Goal: Task Accomplishment & Management: Complete application form

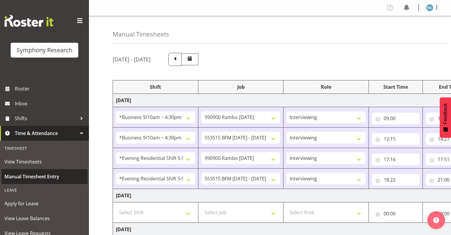
select select "26078"
select select "10732"
select select "26078"
select select "10731"
select select "48116"
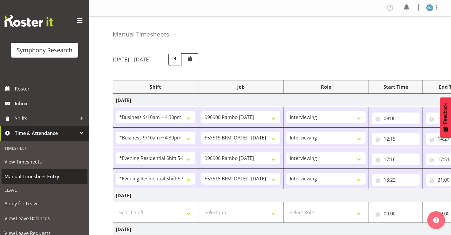
select select "10732"
select select "48116"
select select "10731"
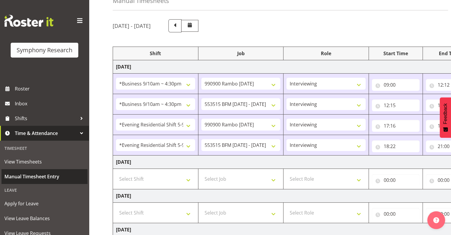
scroll to position [0, 77]
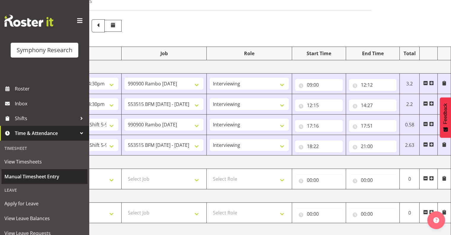
click at [39, 177] on span "Manual Timesheet Entry" at bounding box center [44, 176] width 80 height 9
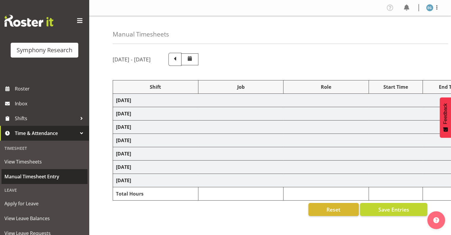
select select "26078"
select select "10732"
select select "26078"
select select "10731"
select select "48116"
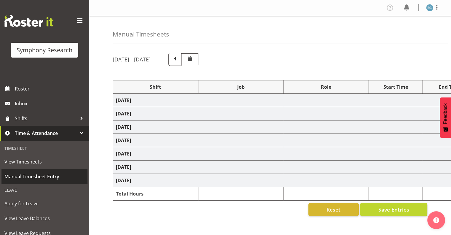
select select "10732"
select select "48116"
select select "10731"
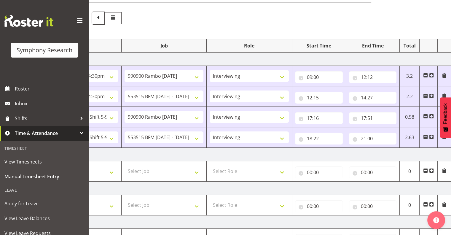
scroll to position [43, 0]
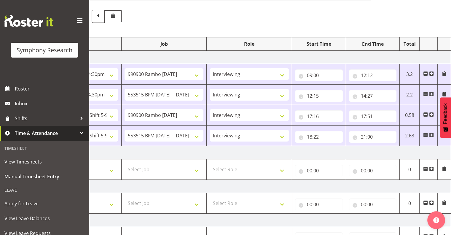
click at [431, 134] on span at bounding box center [431, 134] width 5 height 5
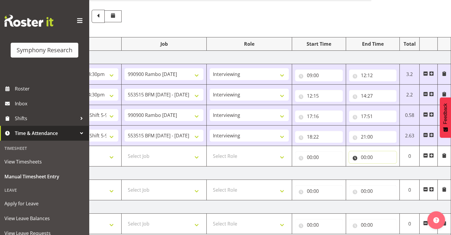
click at [365, 156] on input "00:00" at bounding box center [373, 157] width 48 height 12
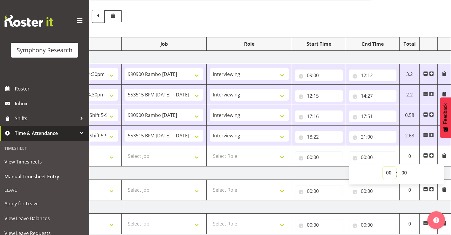
click at [387, 171] on select "00 01 02 03 04 05 06 07 08 09 10 11 12 13 14 15 16 17 18 19 20 21 22 23" at bounding box center [389, 173] width 13 height 12
select select "21"
click at [383, 167] on select "00 01 02 03 04 05 06 07 08 09 10 11 12 13 14 15 16 17 18 19 20 21 22 23" at bounding box center [389, 173] width 13 height 12
type input "21:00"
click at [311, 155] on input "00:00" at bounding box center [319, 157] width 48 height 12
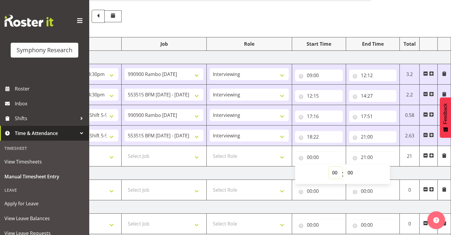
click at [333, 171] on select "00 01 02 03 04 05 06 07 08 09 10 11 12 13 14 15 16 17 18 19 20 21 22 23" at bounding box center [335, 173] width 13 height 12
select select "18"
click at [329, 167] on select "00 01 02 03 04 05 06 07 08 09 10 11 12 13 14 15 16 17 18 19 20 21 22 23" at bounding box center [335, 173] width 13 height 12
type input "18:00"
click at [316, 157] on input "18:00" at bounding box center [319, 157] width 48 height 12
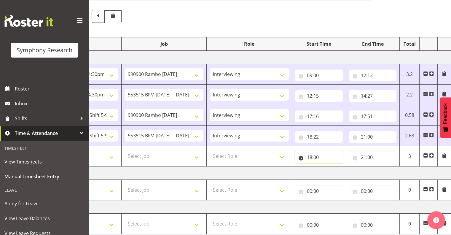
click at [316, 156] on input "18:00" at bounding box center [319, 157] width 48 height 12
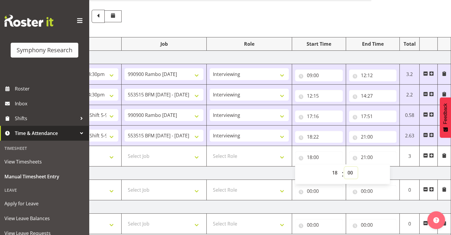
click at [351, 170] on select "00 01 02 03 04 05 06 07 08 09 10 11 12 13 14 15 16 17 18 19 20 21 22 23 24 25 2…" at bounding box center [350, 173] width 13 height 12
select select "22"
click at [344, 167] on select "00 01 02 03 04 05 06 07 08 09 10 11 12 13 14 15 16 17 18 19 20 21 22 23 24 25 2…" at bounding box center [350, 173] width 13 height 12
type input "18:22"
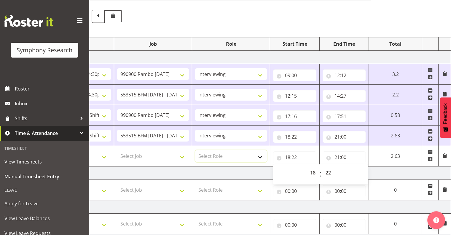
click at [260, 156] on select "Select Role Interviewing Briefing" at bounding box center [231, 156] width 72 height 12
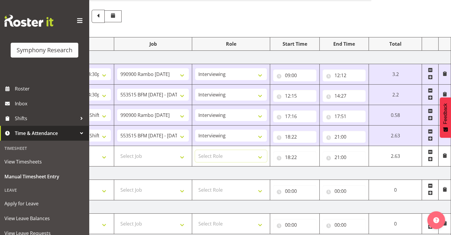
select select "47"
click at [195, 150] on select "Select Role Interviewing Briefing" at bounding box center [231, 156] width 72 height 12
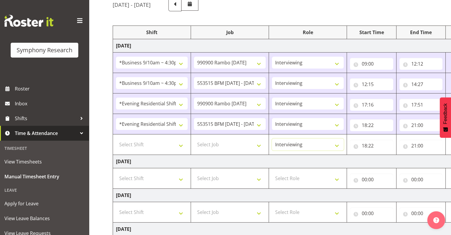
scroll to position [52, 0]
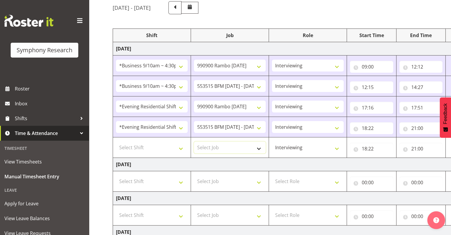
click at [256, 146] on select "Select Job 550060 IF Admin 553492 World Poll Aus Wave 2 Main 2025 553493 World …" at bounding box center [230, 147] width 72 height 12
select select "10731"
click at [194, 141] on select "Select Job 550060 IF Admin 553492 World Poll Aus Wave 2 Main 2025 553493 World …" at bounding box center [230, 147] width 72 height 12
click at [179, 126] on select "!!Weekend Residential (Roster IT Shift Label) *Business 9/10am ~ 4:30pm *Busine…" at bounding box center [152, 127] width 72 height 12
click at [116, 121] on select "!!Weekend Residential (Roster IT Shift Label) *Business 9/10am ~ 4:30pm *Busine…" at bounding box center [152, 127] width 72 height 12
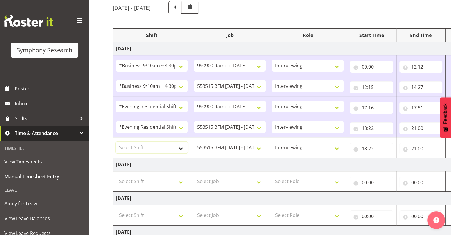
click at [181, 146] on select "Select Shift !!Weekend Residential (Roster IT Shift Label) *Business 9/10am ~ 4…" at bounding box center [152, 147] width 72 height 12
select select "48116"
click at [116, 141] on select "Select Shift !!Weekend Residential (Roster IT Shift Label) *Business 9/10am ~ 4…" at bounding box center [152, 147] width 72 height 12
click at [374, 126] on input "18:22" at bounding box center [371, 128] width 43 height 12
click at [390, 141] on select "00 01 02 03 04 05 06 07 08 09 10 11 12 13 14 15 16 17 18 19 20 21 22 23" at bounding box center [389, 144] width 13 height 12
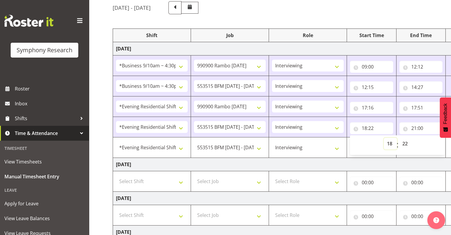
select select "17"
click at [383, 138] on select "00 01 02 03 04 05 06 07 08 09 10 11 12 13 14 15 16 17 18 19 20 21 22 23" at bounding box center [389, 144] width 13 height 12
type input "17:22"
click at [405, 143] on select "00 01 02 03 04 05 06 07 08 09 10 11 12 13 14 15 16 17 18 19 20 21 22 23 24 25 2…" at bounding box center [405, 144] width 13 height 12
select select "49"
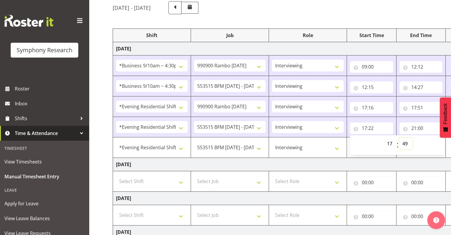
click at [412, 138] on select "00 01 02 03 04 05 06 07 08 09 10 11 12 13 14 15 16 17 18 19 20 21 22 23 24 25 2…" at bounding box center [405, 144] width 13 height 12
type input "17:49"
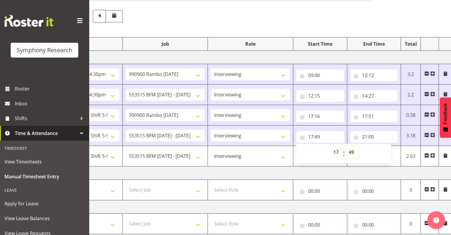
scroll to position [42, 0]
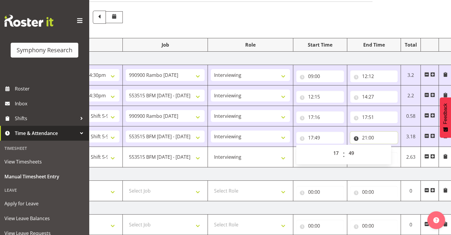
click at [370, 135] on input "21:00" at bounding box center [374, 138] width 48 height 12
click at [371, 134] on input "21:00" at bounding box center [374, 138] width 48 height 12
click at [364, 156] on input "21:00" at bounding box center [374, 158] width 48 height 12
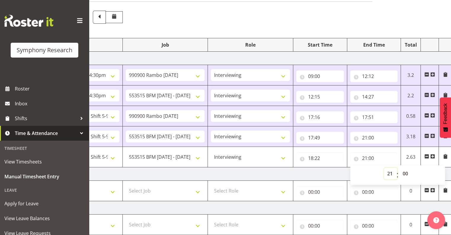
click at [389, 171] on select "00 01 02 03 04 05 06 07 08 09 10 11 12 13 14 15 16 17 18 19 20 21 22 23" at bounding box center [390, 173] width 13 height 12
select select "17"
click at [384, 167] on select "00 01 02 03 04 05 06 07 08 09 10 11 12 13 14 15 16 17 18 19 20 21 22 23" at bounding box center [390, 173] width 13 height 12
type input "17:00"
click at [406, 172] on select "00 01 02 03 04 05 06 07 08 09 10 11 12 13 14 15 16 17 18 19 20 21 22 23 24 25 2…" at bounding box center [405, 173] width 13 height 12
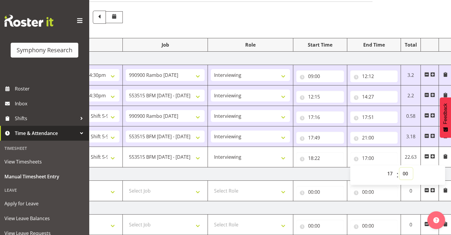
select select "51"
click at [399, 167] on select "00 01 02 03 04 05 06 07 08 09 10 11 12 13 14 15 16 17 18 19 20 21 22 23 24 25 2…" at bounding box center [405, 173] width 13 height 12
type input "17:51"
click at [323, 156] on input "18:22" at bounding box center [320, 158] width 48 height 12
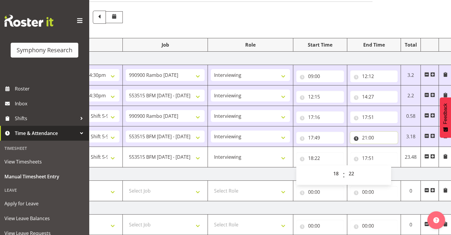
click at [365, 135] on input "21:00" at bounding box center [374, 138] width 48 height 12
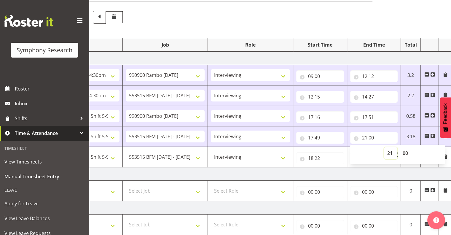
click at [388, 152] on select "00 01 02 03 04 05 06 07 08 09 10 11 12 13 14 15 16 17 18 19 20 21 22 23" at bounding box center [390, 153] width 13 height 12
select select "17"
click at [384, 147] on select "00 01 02 03 04 05 06 07 08 09 10 11 12 13 14 15 16 17 18 19 20 21 22 23" at bounding box center [390, 153] width 13 height 12
type input "17:00"
click at [405, 152] on select "00 01 02 03 04 05 06 07 08 09 10 11 12 13 14 15 16 17 18 19 20 21 22 23 24 25 2…" at bounding box center [405, 153] width 13 height 12
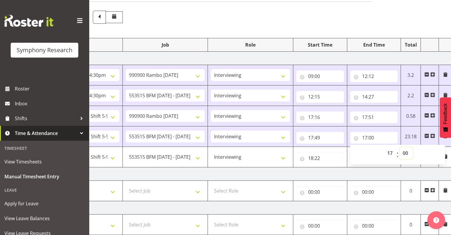
select select "51"
click at [399, 147] on select "00 01 02 03 04 05 06 07 08 09 10 11 12 13 14 15 16 17 18 19 20 21 22 23 24 25 2…" at bounding box center [405, 153] width 13 height 12
type input "17:51"
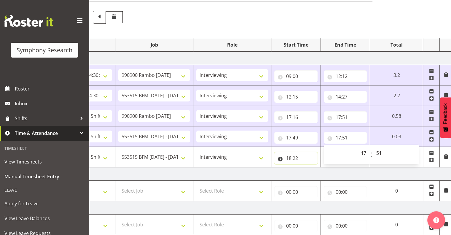
click at [290, 157] on input "18:22" at bounding box center [295, 158] width 43 height 12
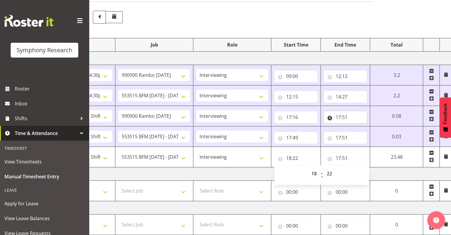
click at [345, 116] on input "17:51" at bounding box center [345, 117] width 43 height 12
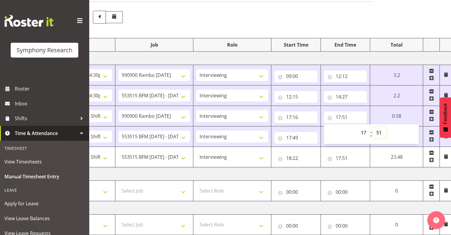
click at [378, 132] on select "00 01 02 03 04 05 06 07 08 09 10 11 12 13 14 15 16 17 18 19 20 21 22 23 24 25 2…" at bounding box center [379, 133] width 13 height 12
select select "50"
click at [386, 127] on select "00 01 02 03 04 05 06 07 08 09 10 11 12 13 14 15 16 17 18 19 20 21 22 23 24 25 2…" at bounding box center [379, 133] width 13 height 12
type input "17:50"
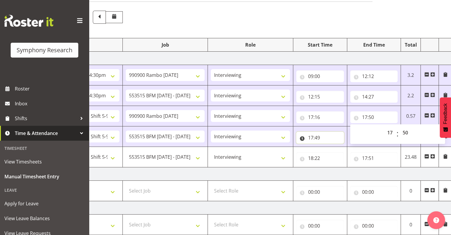
click at [325, 133] on input "17:49" at bounding box center [320, 138] width 48 height 12
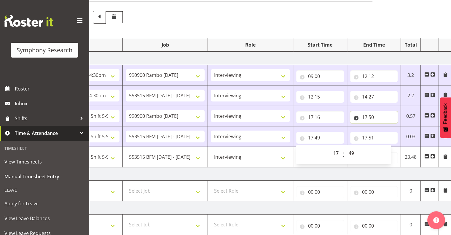
click at [370, 114] on input "17:50" at bounding box center [374, 117] width 48 height 12
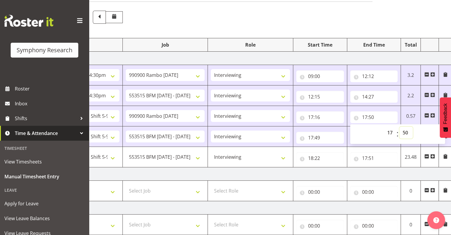
click at [405, 130] on select "00 01 02 03 04 05 06 07 08 09 10 11 12 13 14 15 16 17 18 19 20 21 22 23 24 25 2…" at bounding box center [405, 133] width 13 height 12
select select "48"
click at [399, 127] on select "00 01 02 03 04 05 06 07 08 09 10 11 12 13 14 15 16 17 18 19 20 21 22 23 24 25 2…" at bounding box center [405, 133] width 13 height 12
type input "17:48"
drag, startPoint x: 328, startPoint y: 138, endPoint x: 331, endPoint y: 138, distance: 3.0
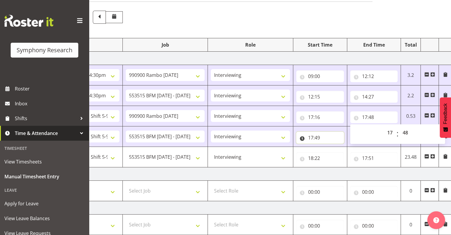
click at [328, 138] on input "17:49" at bounding box center [320, 138] width 48 height 12
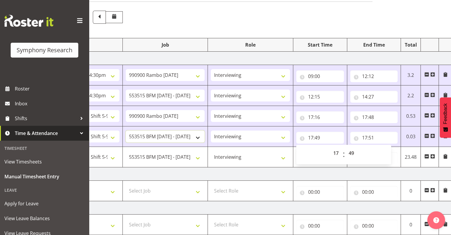
click at [197, 135] on select "550060 IF Admin 553492 World Poll Aus Wave 2 Main 2025 553493 World Poll NZ Wav…" at bounding box center [165, 136] width 79 height 12
select select "10732"
click at [126, 130] on select "550060 IF Admin 553492 World Poll Aus Wave 2 Main 2025 553493 World Poll NZ Wav…" at bounding box center [165, 136] width 79 height 12
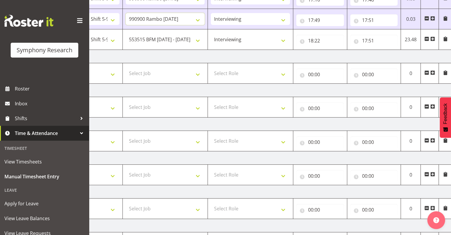
scroll to position [213, 0]
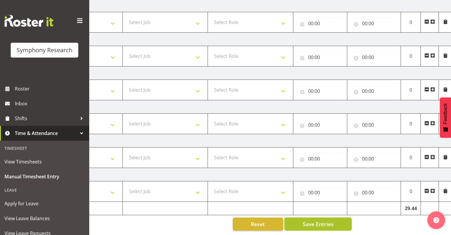
click at [321, 220] on span "Save Entries" at bounding box center [317, 224] width 31 height 8
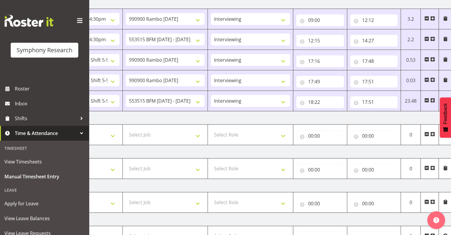
scroll to position [90, 0]
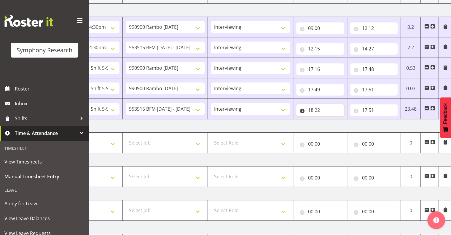
click at [318, 109] on input "18:22" at bounding box center [320, 110] width 48 height 12
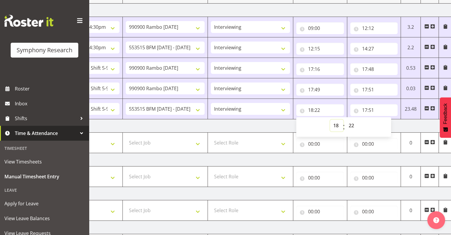
click at [337, 124] on select "00 01 02 03 04 05 06 07 08 09 10 11 12 13 14 15 16 17 18 19 20 21 22 23" at bounding box center [336, 125] width 13 height 12
select select "17"
click at [330, 119] on select "00 01 02 03 04 05 06 07 08 09 10 11 12 13 14 15 16 17 18 19 20 21 22 23" at bounding box center [336, 125] width 13 height 12
type input "17:22"
click at [351, 124] on select "00 01 02 03 04 05 06 07 08 09 10 11 12 13 14 15 16 17 18 19 20 21 22 23 24 25 2…" at bounding box center [351, 125] width 13 height 12
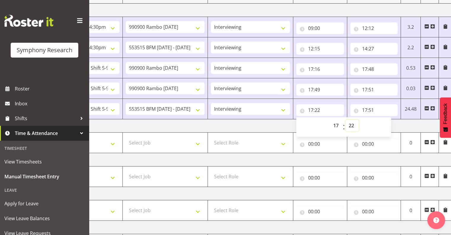
select select "55"
click at [345, 119] on select "00 01 02 03 04 05 06 07 08 09 10 11 12 13 14 15 16 17 18 19 20 21 22 23 24 25 2…" at bounding box center [351, 125] width 13 height 12
type input "17:55"
click at [371, 108] on input "17:51" at bounding box center [374, 110] width 48 height 12
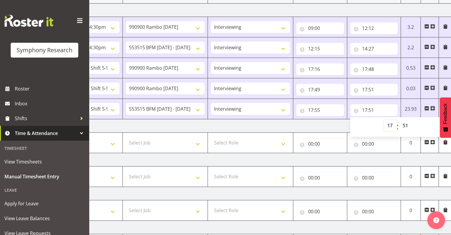
click at [390, 124] on select "00 01 02 03 04 05 06 07 08 09 10 11 12 13 14 15 16 17 18 19 20 21 22 23" at bounding box center [390, 125] width 13 height 12
select select "21"
click at [384, 119] on select "00 01 02 03 04 05 06 07 08 09 10 11 12 13 14 15 16 17 18 19 20 21 22 23" at bounding box center [390, 125] width 13 height 12
type input "21:51"
click at [405, 123] on select "00 01 02 03 04 05 06 07 08 09 10 11 12 13 14 15 16 17 18 19 20 21 22 23 24 25 2…" at bounding box center [405, 125] width 13 height 12
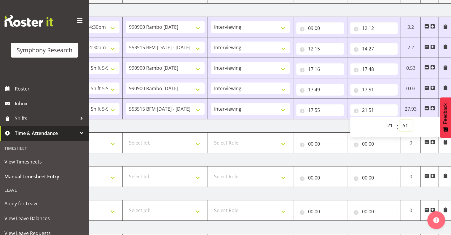
select select "0"
click at [399, 119] on select "00 01 02 03 04 05 06 07 08 09 10 11 12 13 14 15 16 17 18 19 20 21 22 23 24 25 2…" at bounding box center [405, 125] width 13 height 12
type input "21:00"
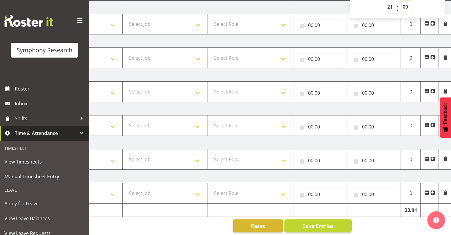
scroll to position [213, 0]
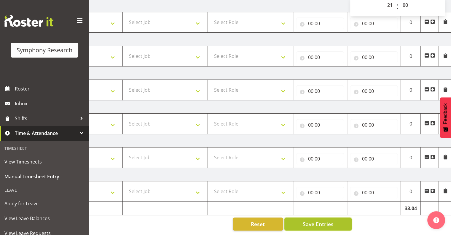
click at [323, 220] on span "Save Entries" at bounding box center [317, 224] width 31 height 8
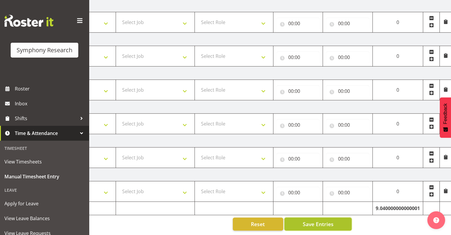
click at [319, 220] on span "Save Entries" at bounding box center [317, 224] width 31 height 8
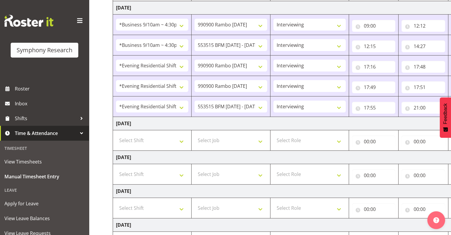
scroll to position [104, 0]
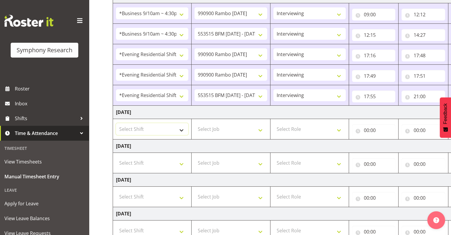
click at [181, 128] on select "Select Shift !!Weekend Residential (Roster IT Shift Label) *Business 9/10am ~ 4…" at bounding box center [152, 129] width 72 height 12
select select "48116"
click at [116, 123] on select "Select Shift !!Weekend Residential (Roster IT Shift Label) *Business 9/10am ~ 4…" at bounding box center [152, 129] width 72 height 12
click at [259, 128] on select "Select Job 550060 IF Admin 553492 World Poll Aus Wave 2 Main 2025 553493 World …" at bounding box center [230, 129] width 72 height 12
click at [194, 123] on select "Select Job 550060 IF Admin 553492 World Poll Aus Wave 2 Main 2025 553493 World …" at bounding box center [230, 129] width 72 height 12
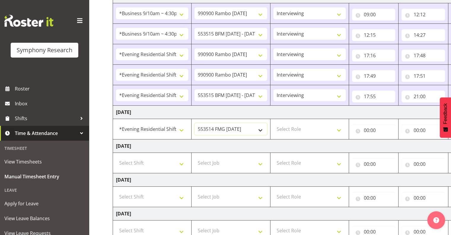
click at [260, 128] on select "550060 IF Admin 553492 World Poll Aus Wave 2 Main 2025 553493 World Poll NZ Wav…" at bounding box center [230, 129] width 72 height 12
select select "10731"
click at [194, 123] on select "550060 IF Admin 553492 World Poll Aus Wave 2 Main 2025 553493 World Poll NZ Wav…" at bounding box center [230, 129] width 72 height 12
click at [338, 128] on select "Select Role Interviewing Briefing" at bounding box center [309, 129] width 72 height 12
select select "47"
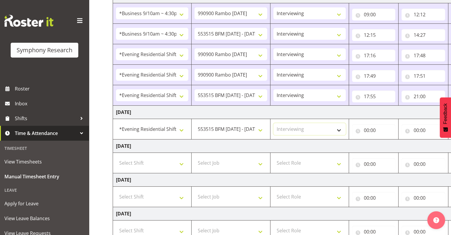
click at [273, 123] on select "Select Role Interviewing Briefing" at bounding box center [309, 129] width 72 height 12
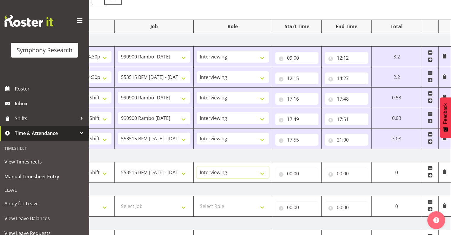
scroll to position [60, 0]
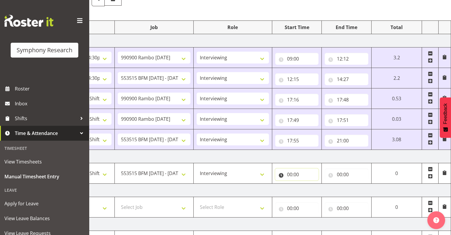
click at [293, 172] on input "00:00" at bounding box center [297, 174] width 44 height 12
drag, startPoint x: 293, startPoint y: 172, endPoint x: 315, endPoint y: 188, distance: 26.7
click at [315, 188] on select "00 01 02 03 04 05 06 07 08 09 10 11 12 13 14 15 16 17 18 19 20 21 22 23" at bounding box center [315, 190] width 13 height 12
select select "17"
click at [322, 184] on select "00 01 02 03 04 05 06 07 08 09 10 11 12 13 14 15 16 17 18 19 20 21 22 23" at bounding box center [315, 190] width 13 height 12
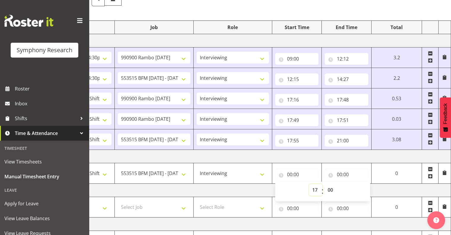
type input "17:00"
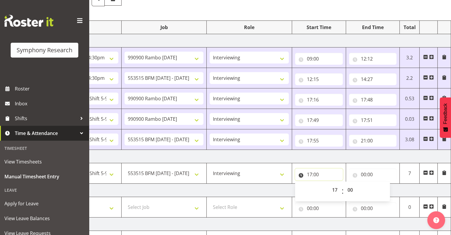
click at [328, 172] on input "17:00" at bounding box center [319, 174] width 48 height 12
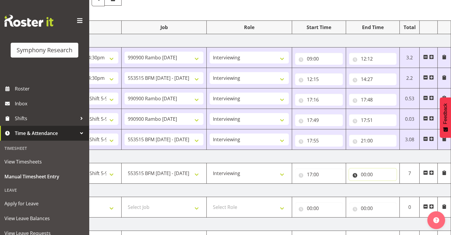
click at [368, 173] on input "00:00" at bounding box center [373, 174] width 48 height 12
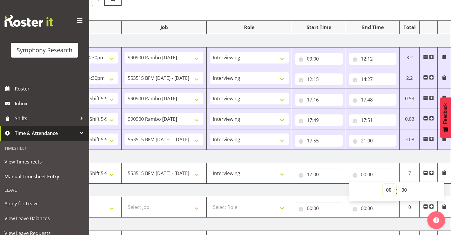
click at [388, 188] on select "00 01 02 03 04 05 06 07 08 09 10 11 12 13 14 15 16 17 18 19 20 21 22 23" at bounding box center [389, 190] width 13 height 12
select select "21"
click at [383, 184] on select "00 01 02 03 04 05 06 07 08 09 10 11 12 13 14 15 16 17 18 19 20 21 22 23" at bounding box center [389, 190] width 13 height 12
type input "21:00"
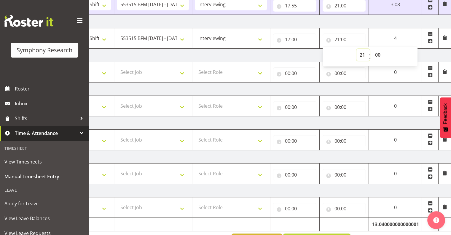
scroll to position [213, 0]
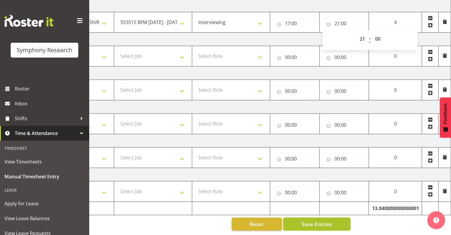
click at [313, 220] on span "Save Entries" at bounding box center [316, 224] width 31 height 8
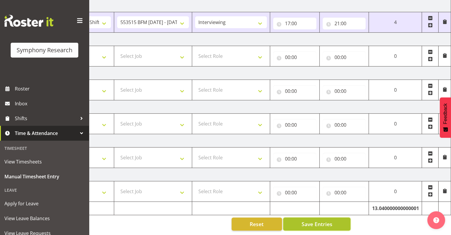
click at [307, 220] on span "Save Entries" at bounding box center [316, 224] width 31 height 8
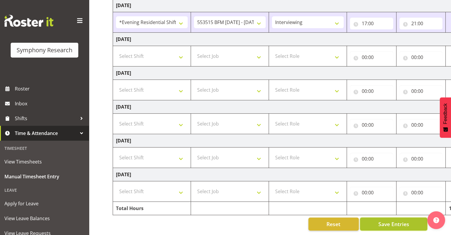
click at [388, 220] on span "Save Entries" at bounding box center [393, 224] width 31 height 8
click at [390, 220] on span "Save Entries" at bounding box center [393, 224] width 31 height 8
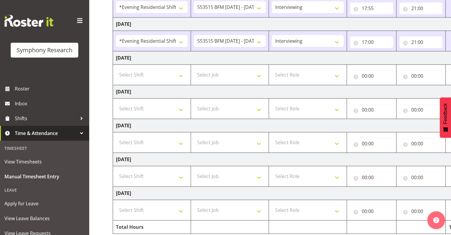
scroll to position [192, 0]
